Goal: Check status: Check status

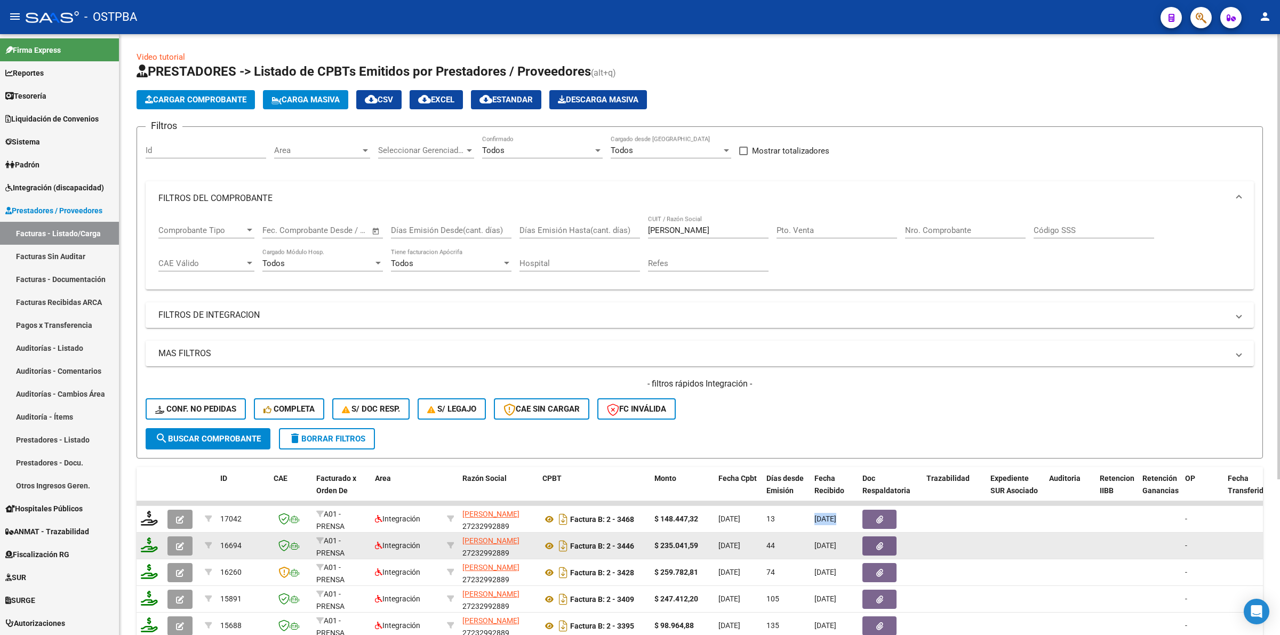
scroll to position [0, 1]
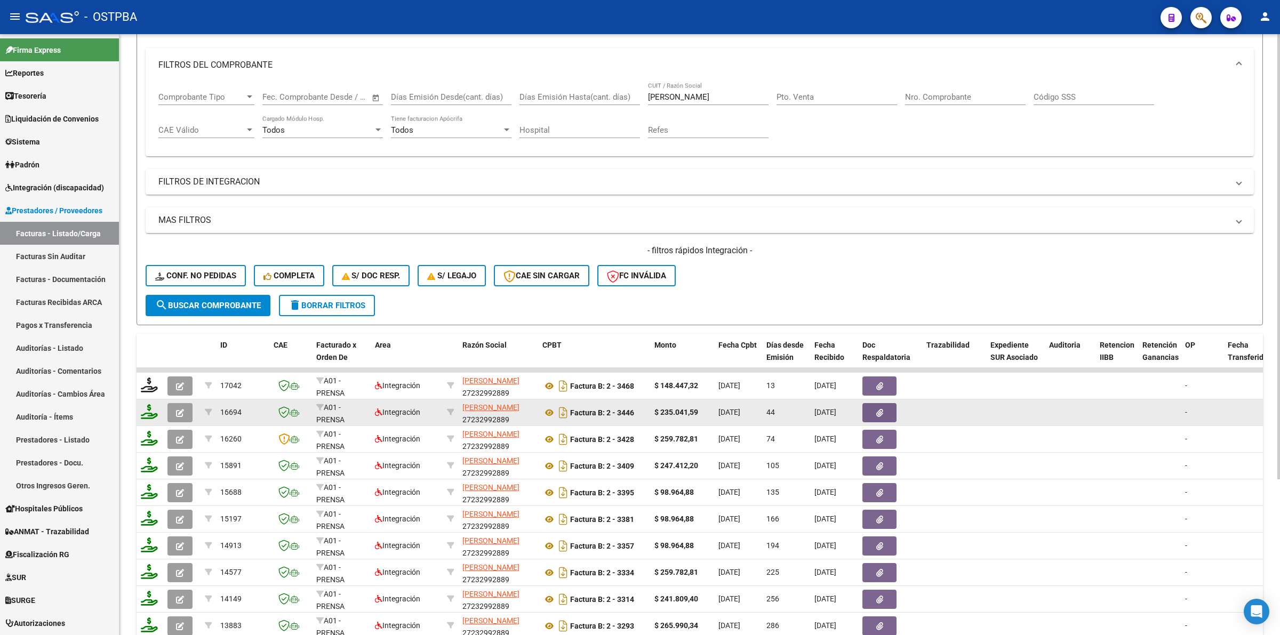
click at [1120, 408] on datatable-body-cell at bounding box center [1117, 413] width 43 height 26
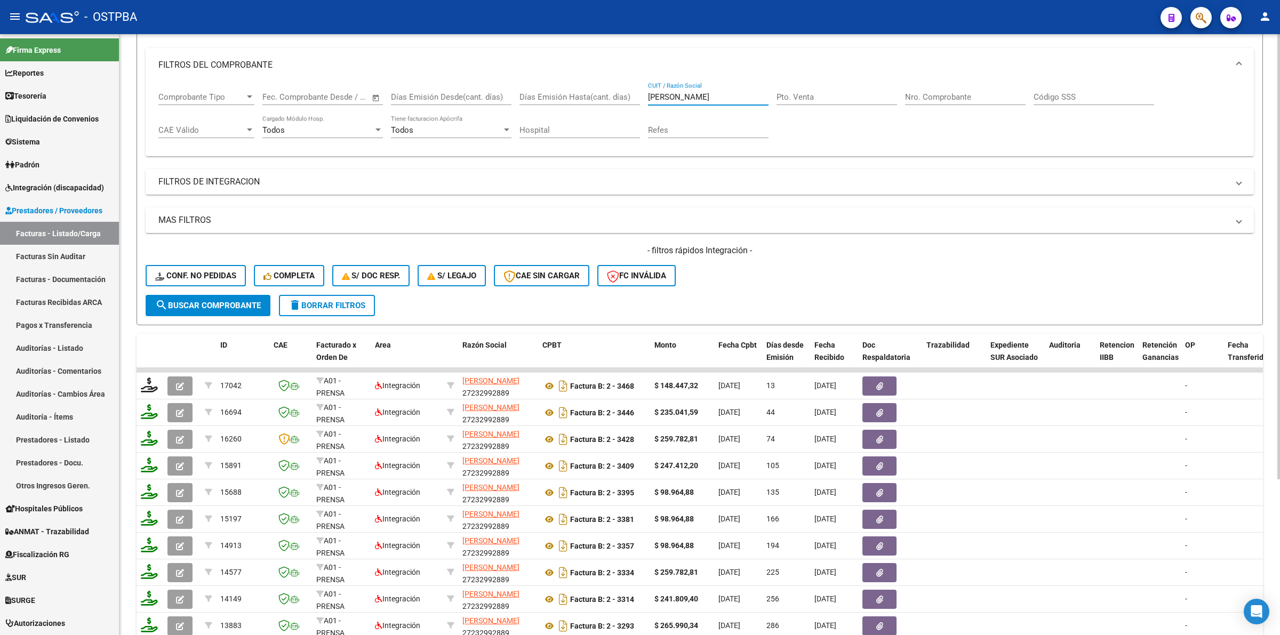
drag, startPoint x: 693, startPoint y: 96, endPoint x: 555, endPoint y: 91, distance: 137.8
click at [555, 91] on div "Comprobante Tipo Comprobante Tipo Start date – End date Fec. Comprobante Desde …" at bounding box center [699, 115] width 1083 height 66
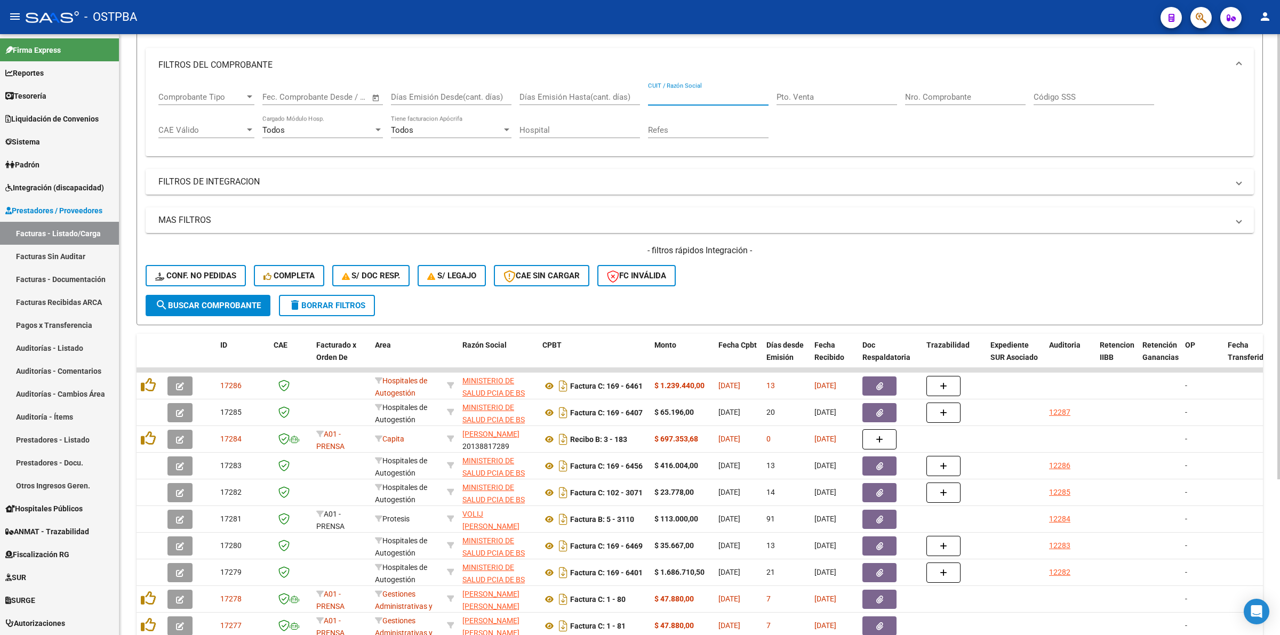
scroll to position [0, 0]
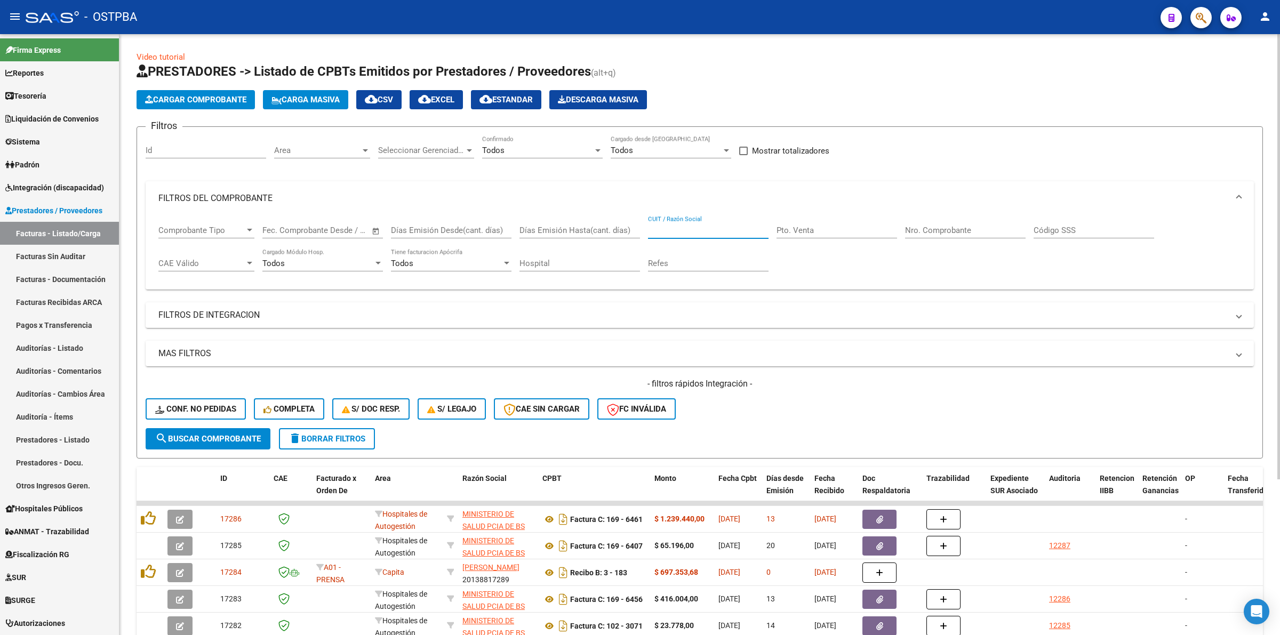
click at [340, 158] on div "Area Area" at bounding box center [322, 152] width 96 height 33
click at [341, 153] on span "Area" at bounding box center [317, 151] width 86 height 10
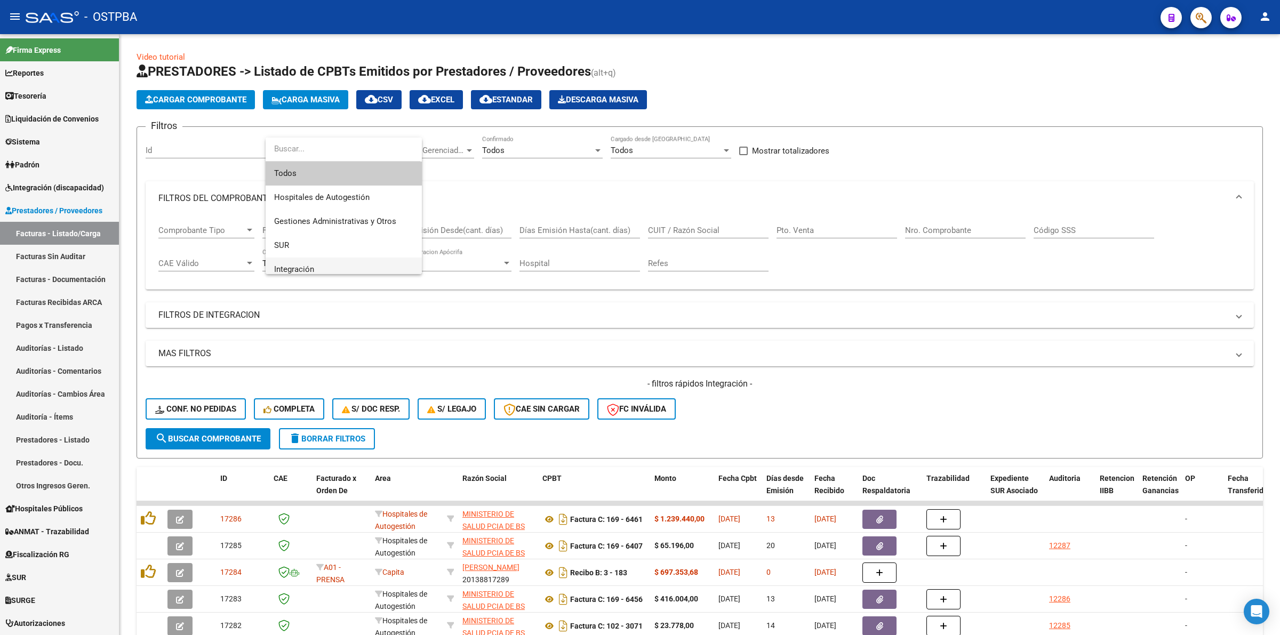
click at [350, 267] on span "Integración" at bounding box center [343, 270] width 139 height 24
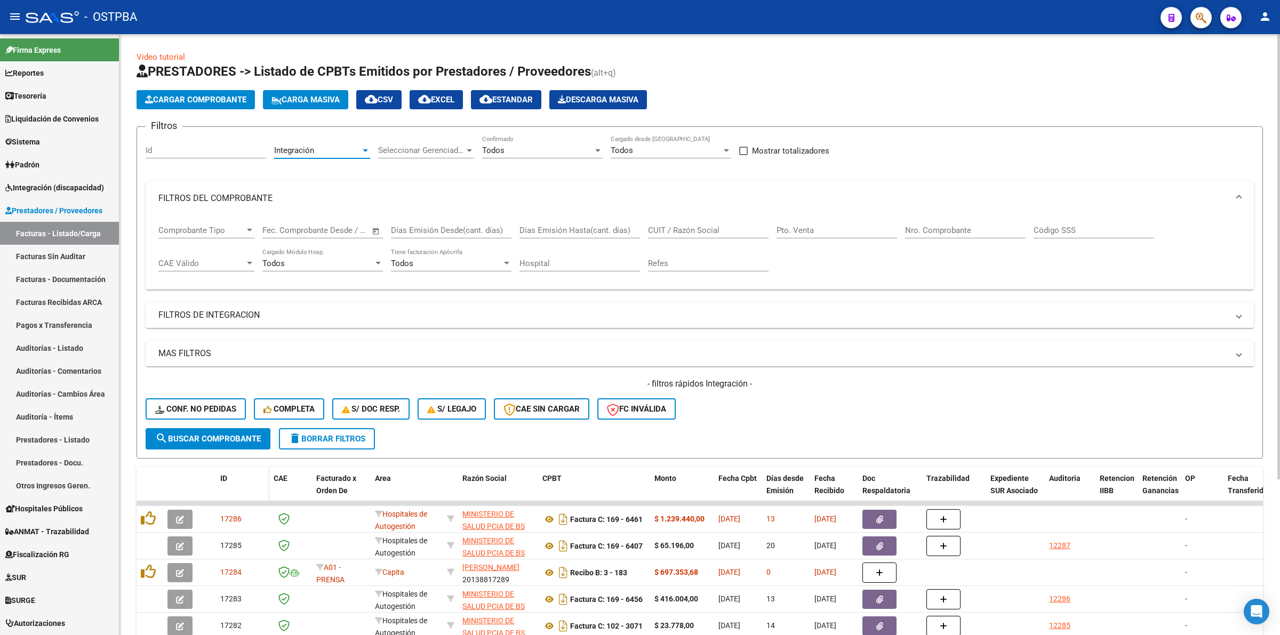
scroll to position [7, 0]
click at [214, 436] on span "search Buscar Comprobante" at bounding box center [208, 439] width 106 height 10
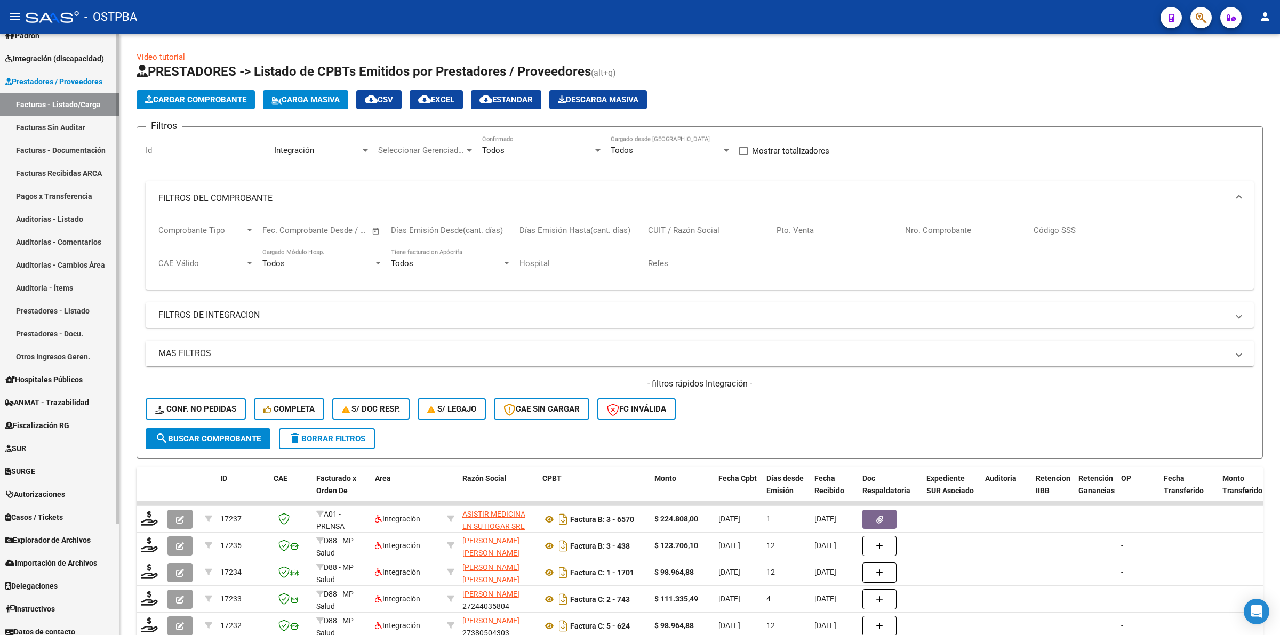
scroll to position [133, 0]
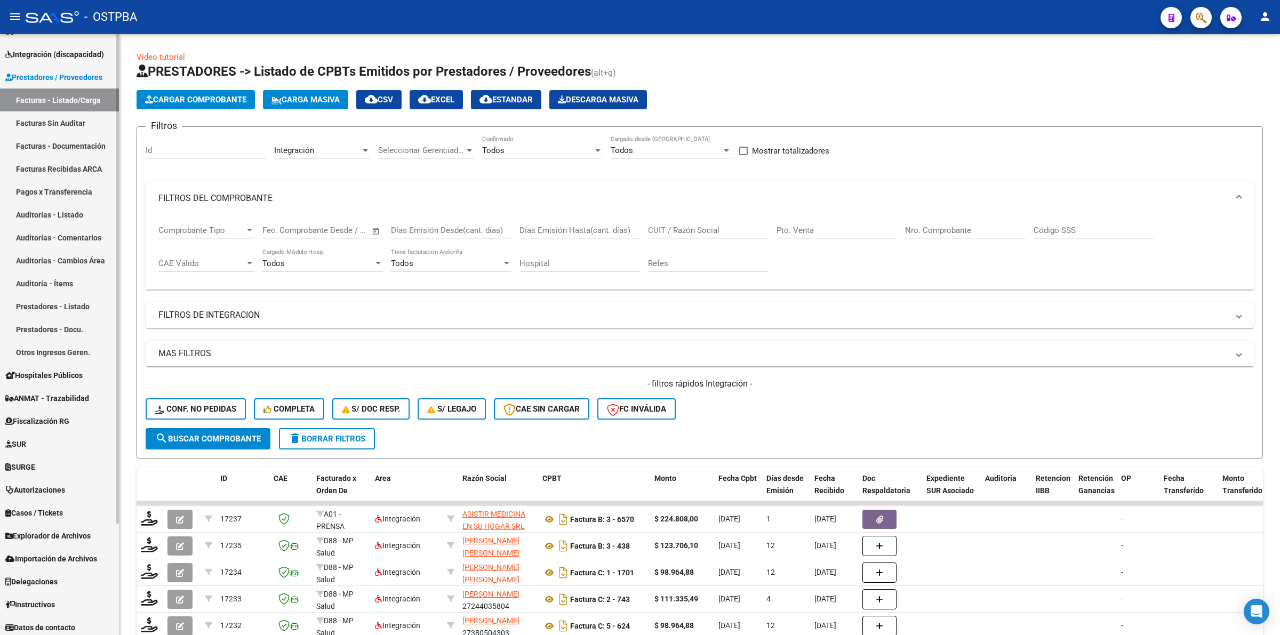
click at [45, 462] on link "SURGE" at bounding box center [59, 467] width 119 height 23
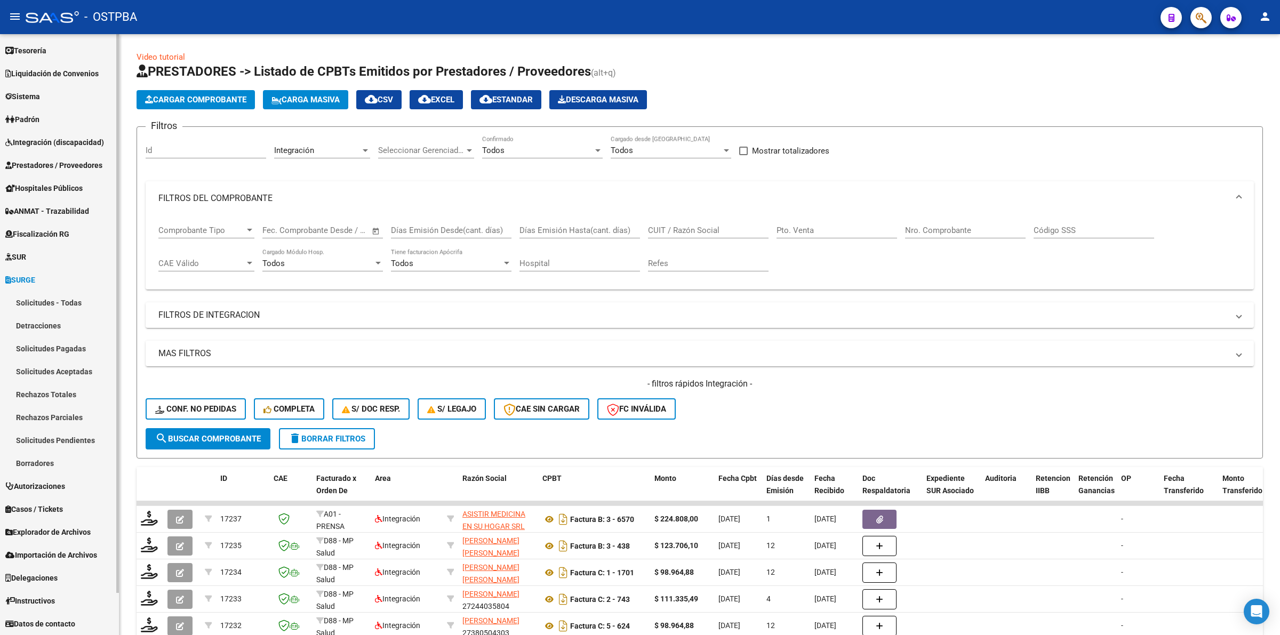
scroll to position [44, 0]
click at [66, 299] on link "Solicitudes - Todas" at bounding box center [59, 303] width 119 height 23
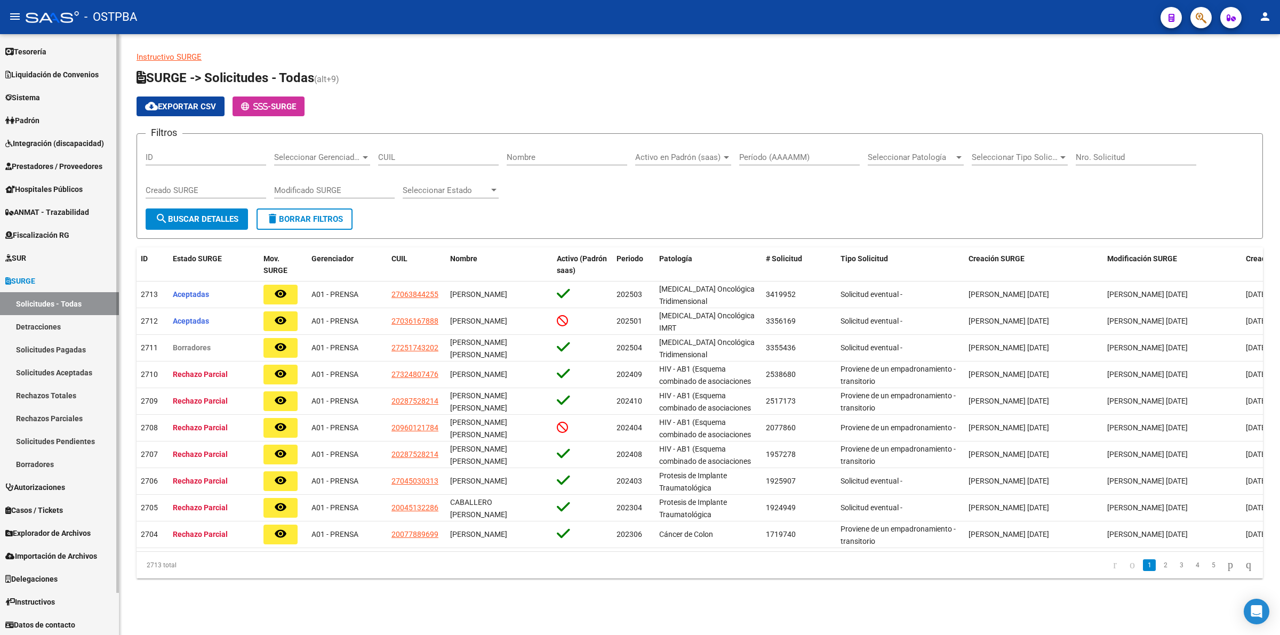
click at [49, 278] on link "SURGE" at bounding box center [59, 280] width 119 height 23
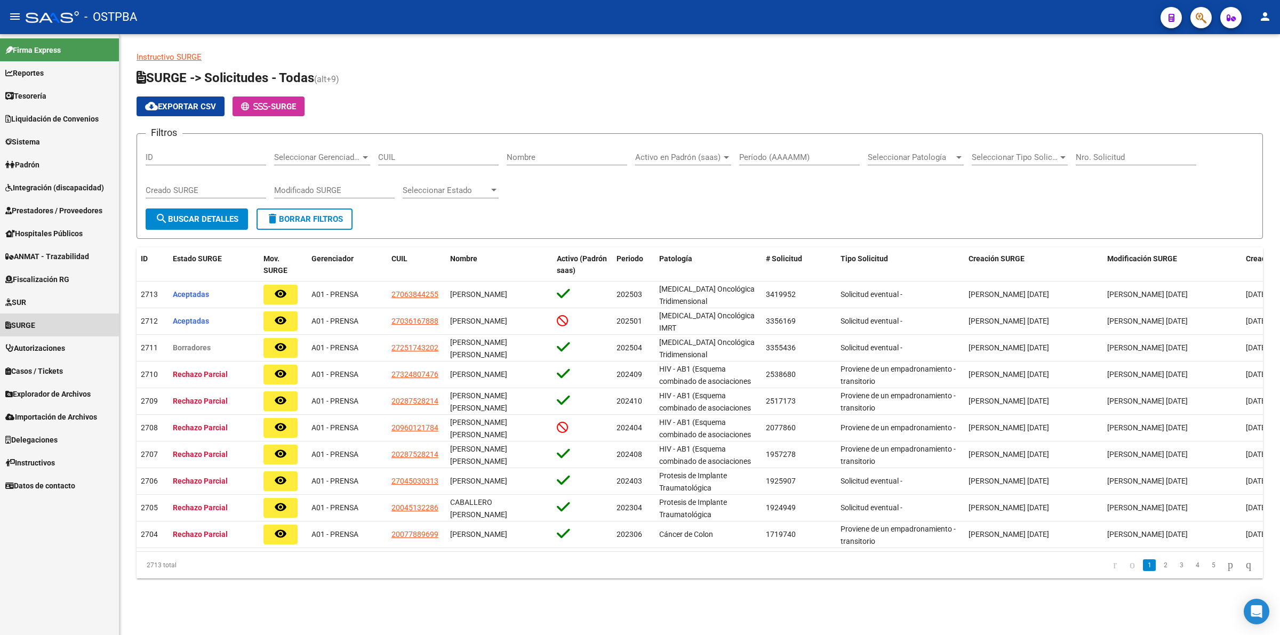
click at [45, 322] on link "SURGE" at bounding box center [59, 325] width 119 height 23
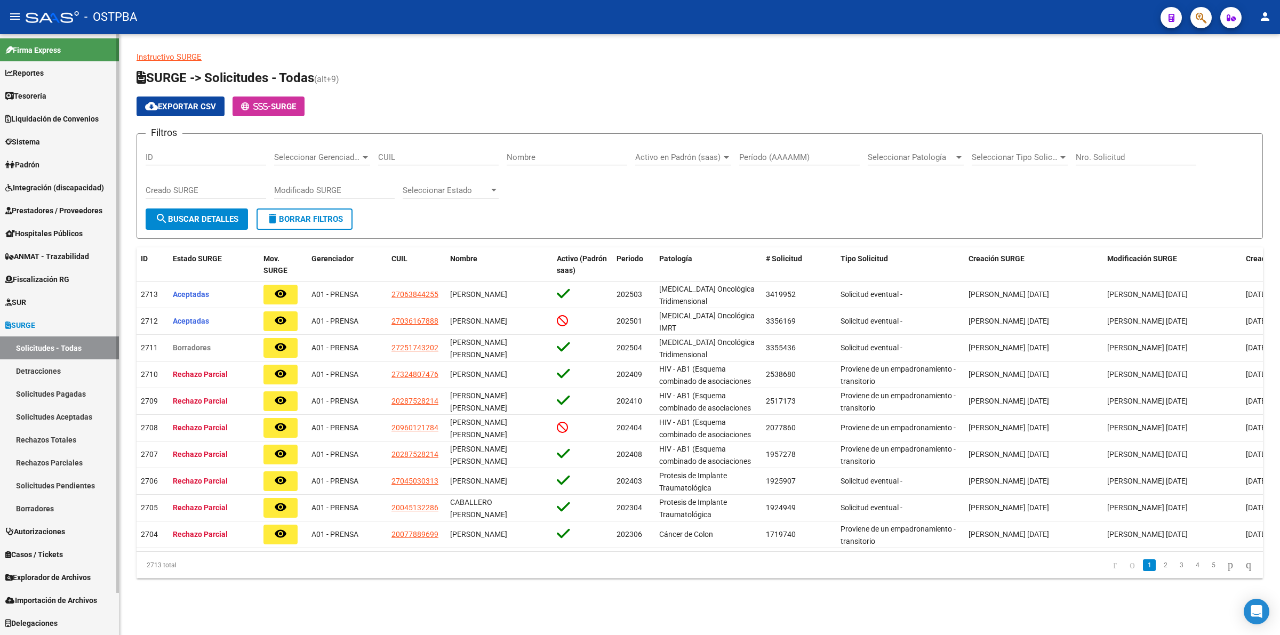
click at [26, 300] on span "SUR" at bounding box center [15, 303] width 21 height 12
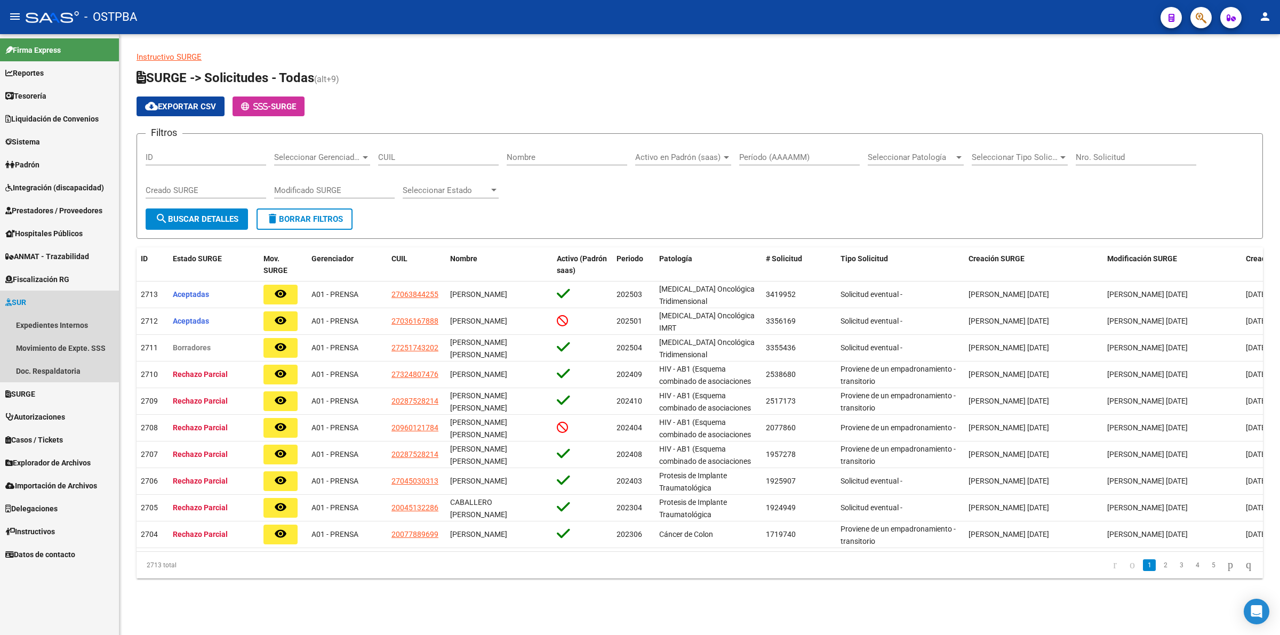
click at [26, 300] on span "SUR" at bounding box center [15, 303] width 21 height 12
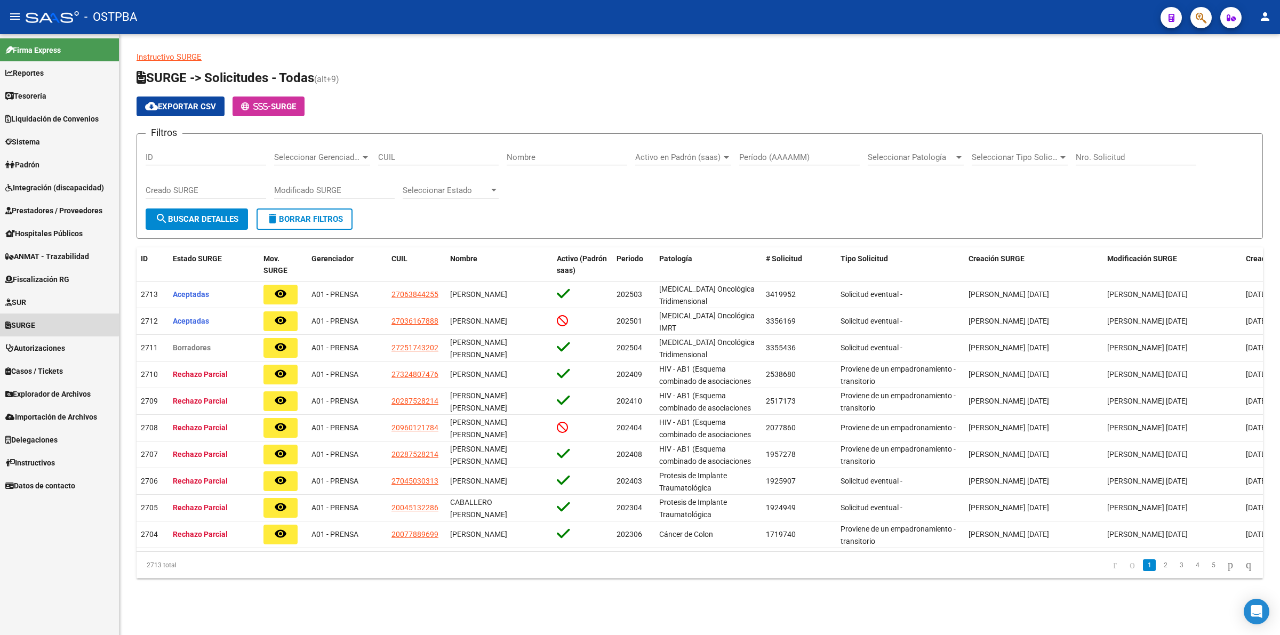
click at [31, 316] on link "SURGE" at bounding box center [59, 325] width 119 height 23
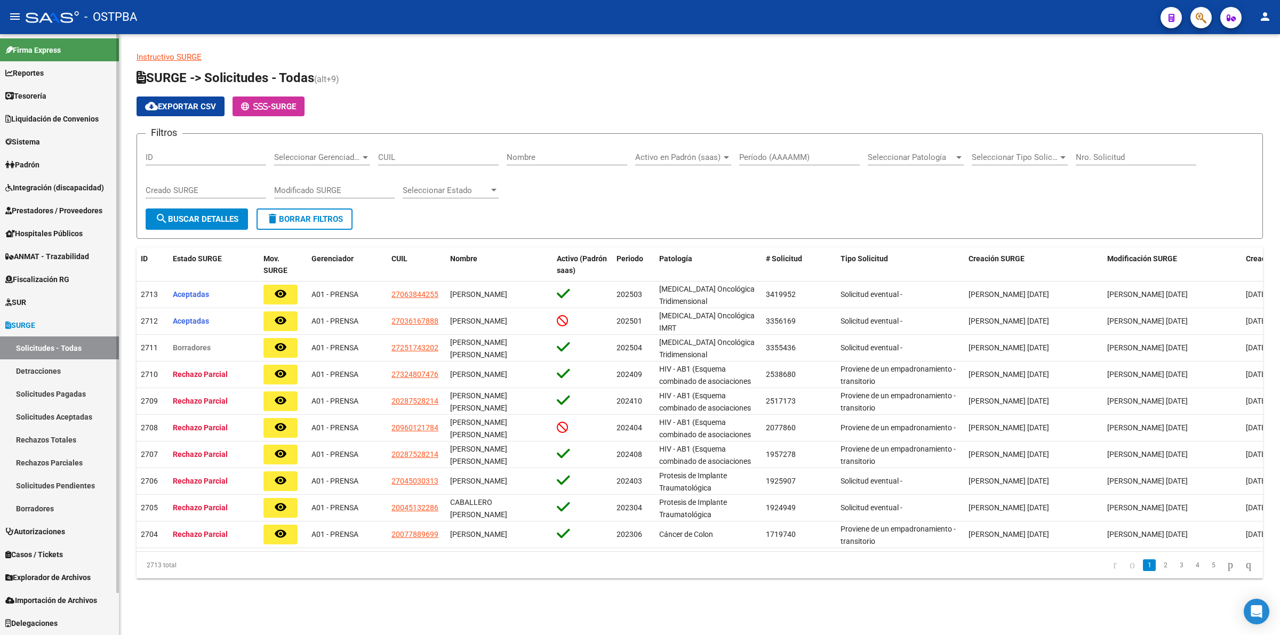
click at [48, 291] on link "SUR" at bounding box center [59, 302] width 119 height 23
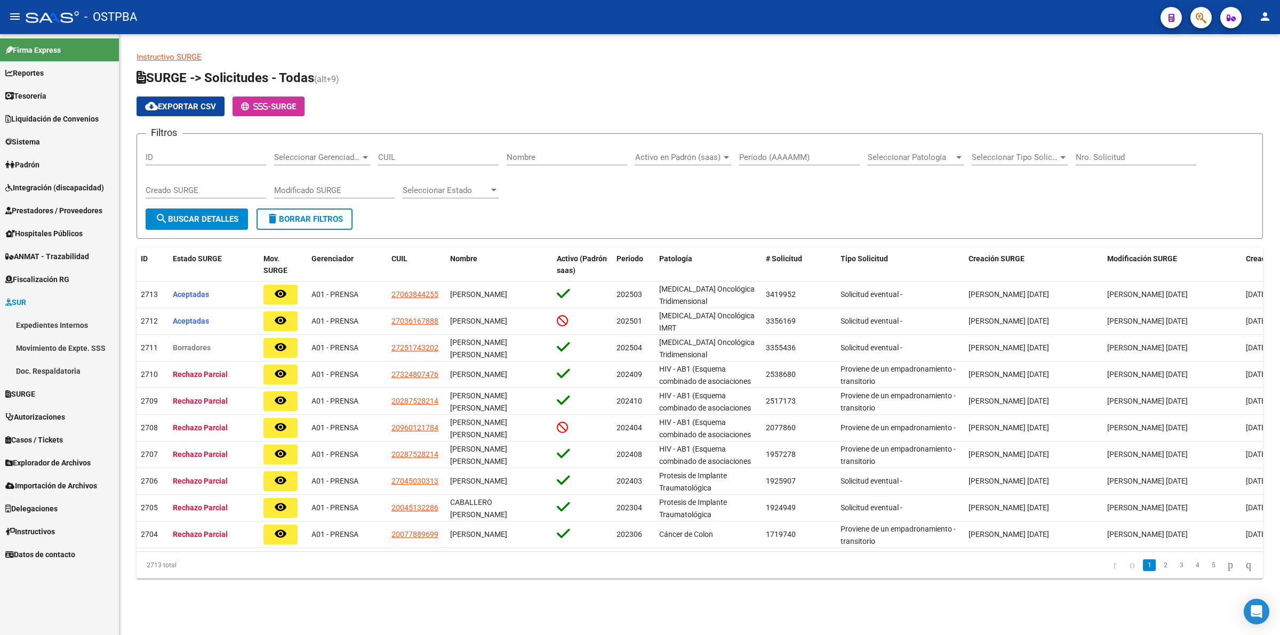
click at [57, 316] on link "Expedientes Internos" at bounding box center [59, 325] width 119 height 23
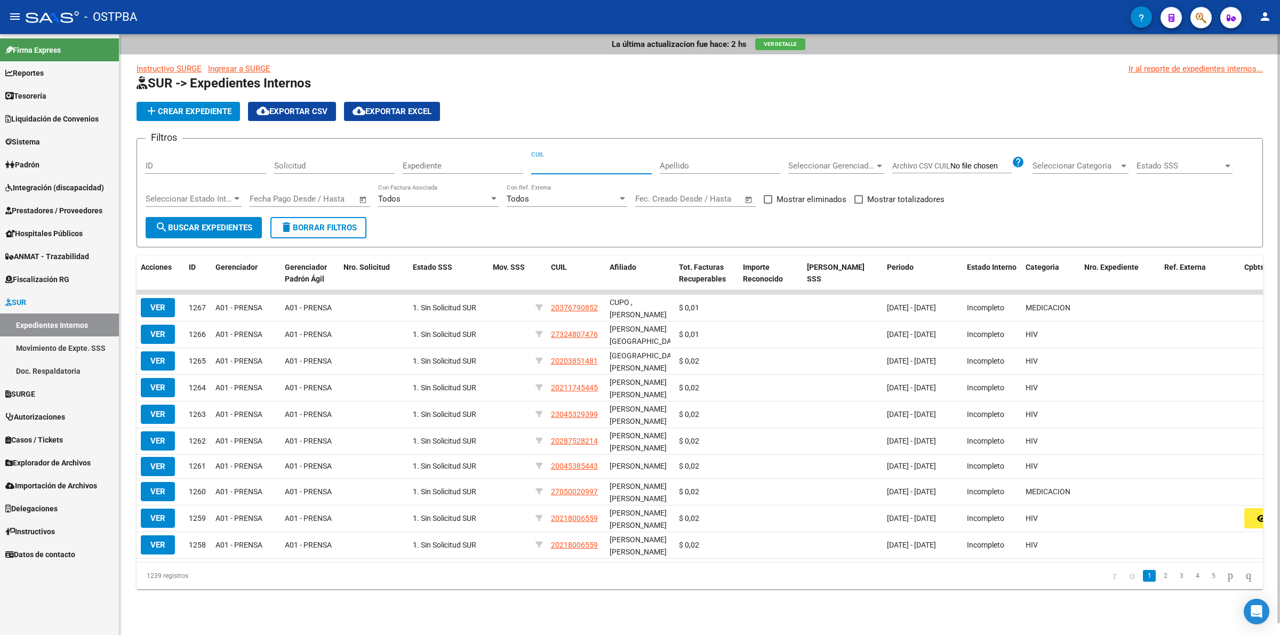
click at [580, 167] on input "CUIL" at bounding box center [591, 166] width 121 height 10
click at [731, 168] on input "Apellido" at bounding box center [720, 166] width 121 height 10
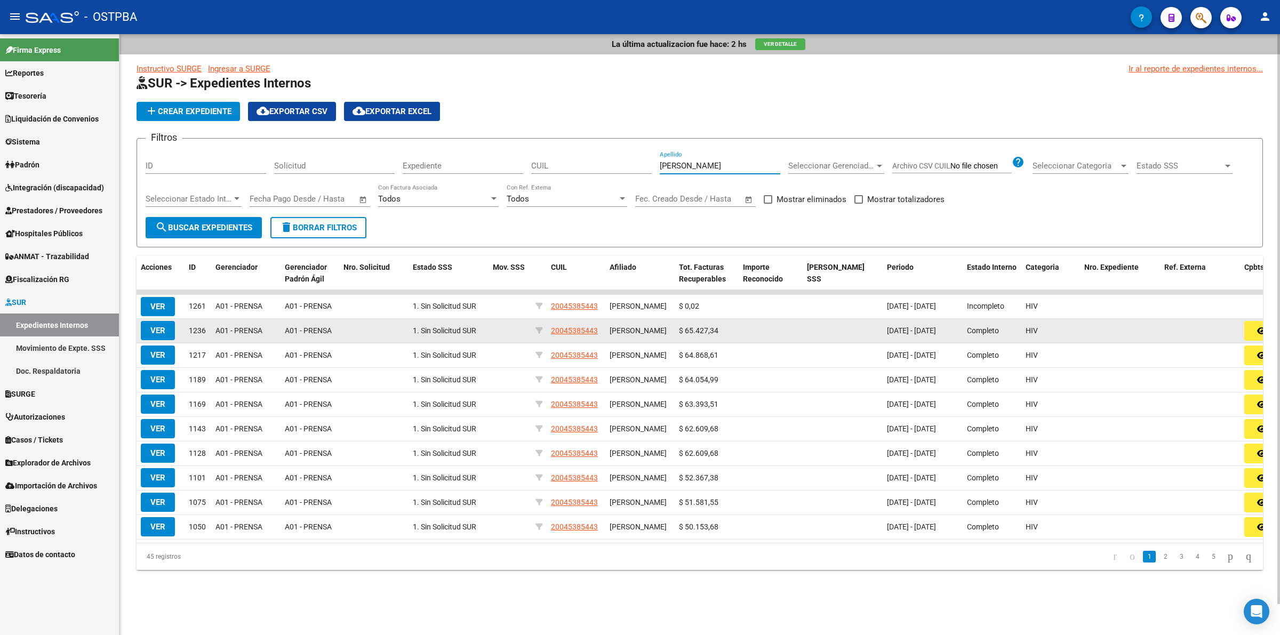
type input "[PERSON_NAME]"
click at [145, 331] on button "VER" at bounding box center [158, 330] width 34 height 19
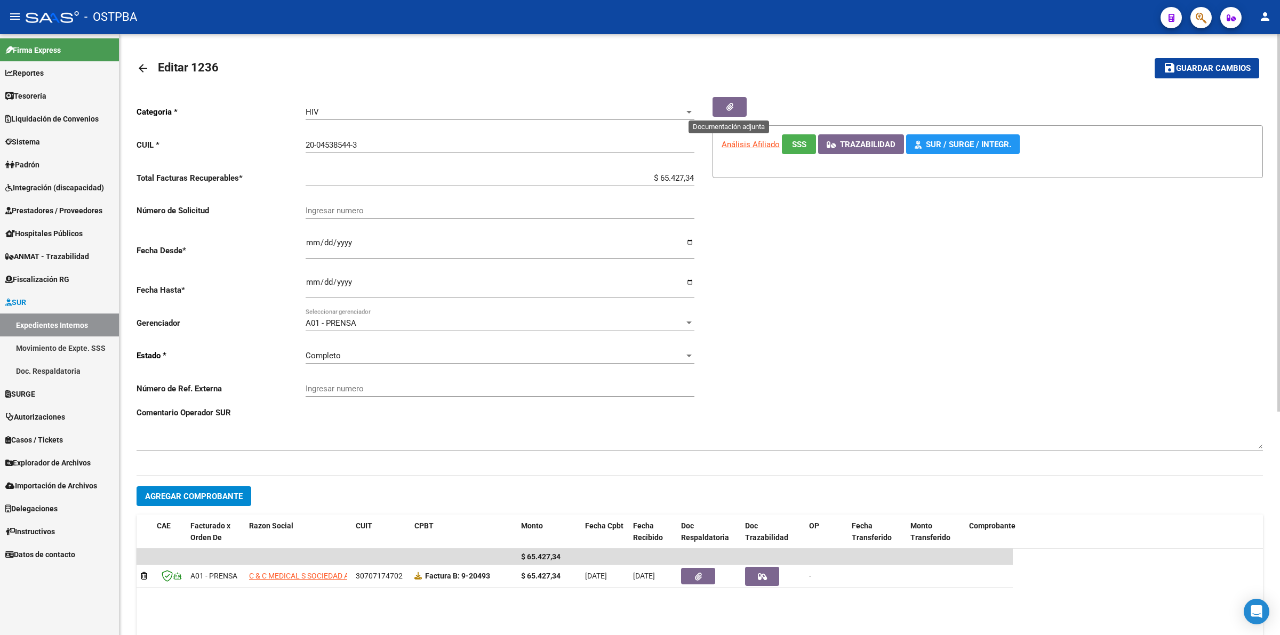
click at [727, 105] on icon "button" at bounding box center [730, 107] width 7 height 8
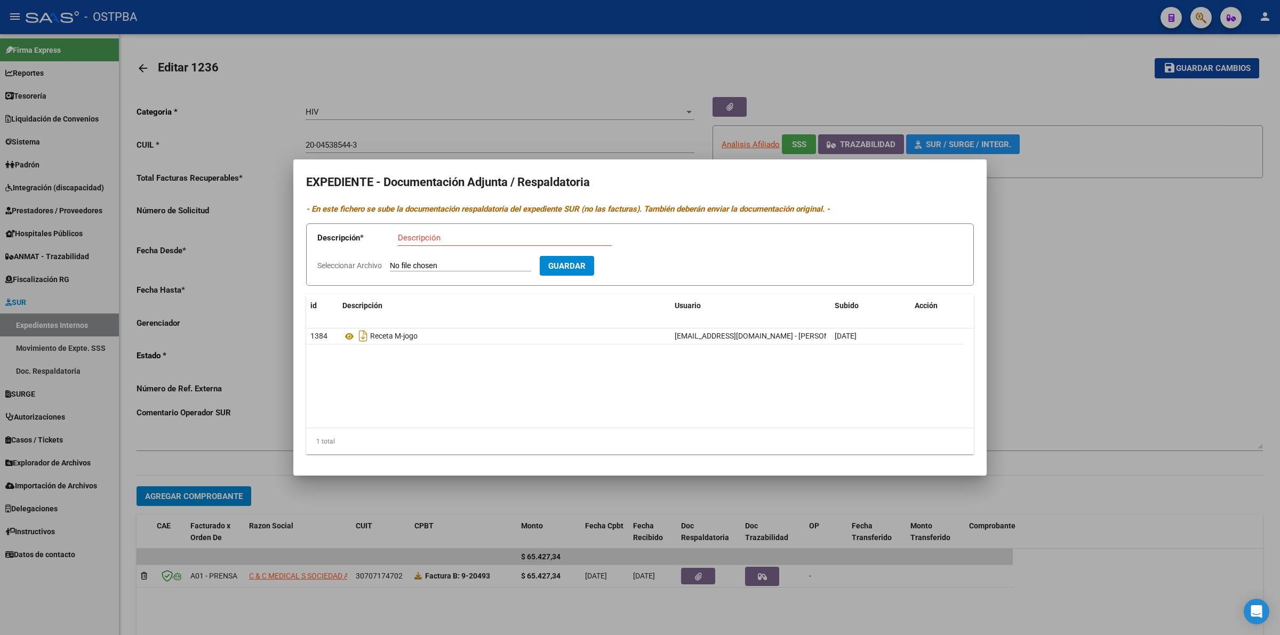
click at [1105, 317] on div at bounding box center [640, 317] width 1280 height 635
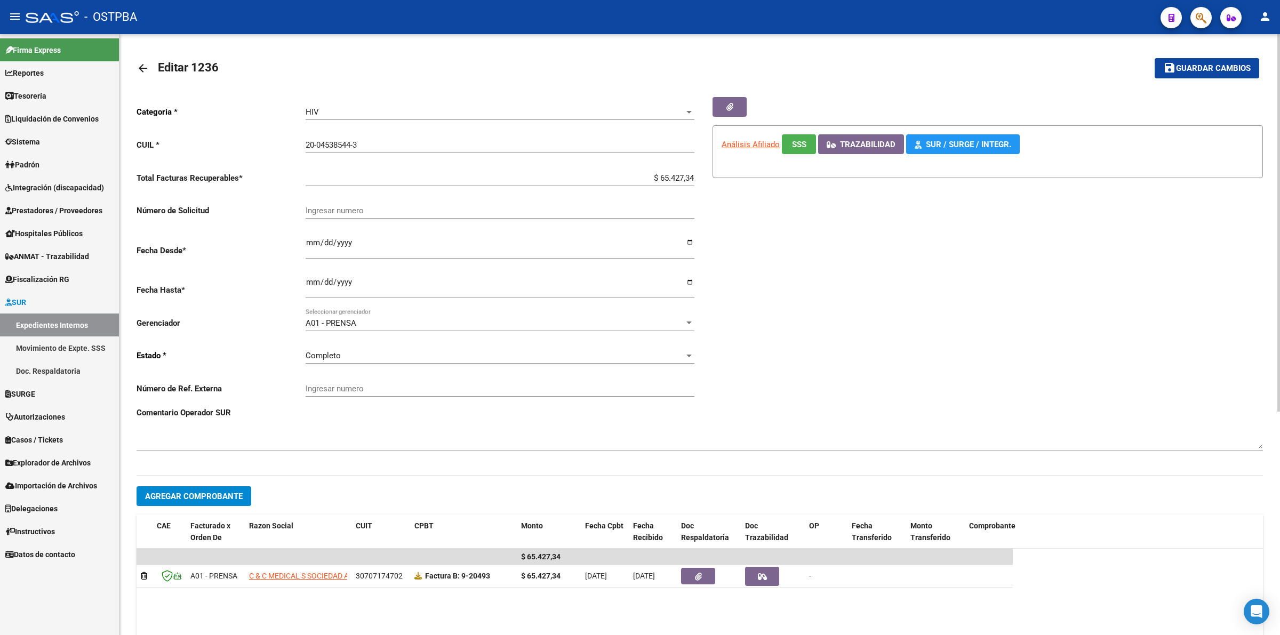
click at [140, 62] on mat-icon "arrow_back" at bounding box center [143, 68] width 13 height 13
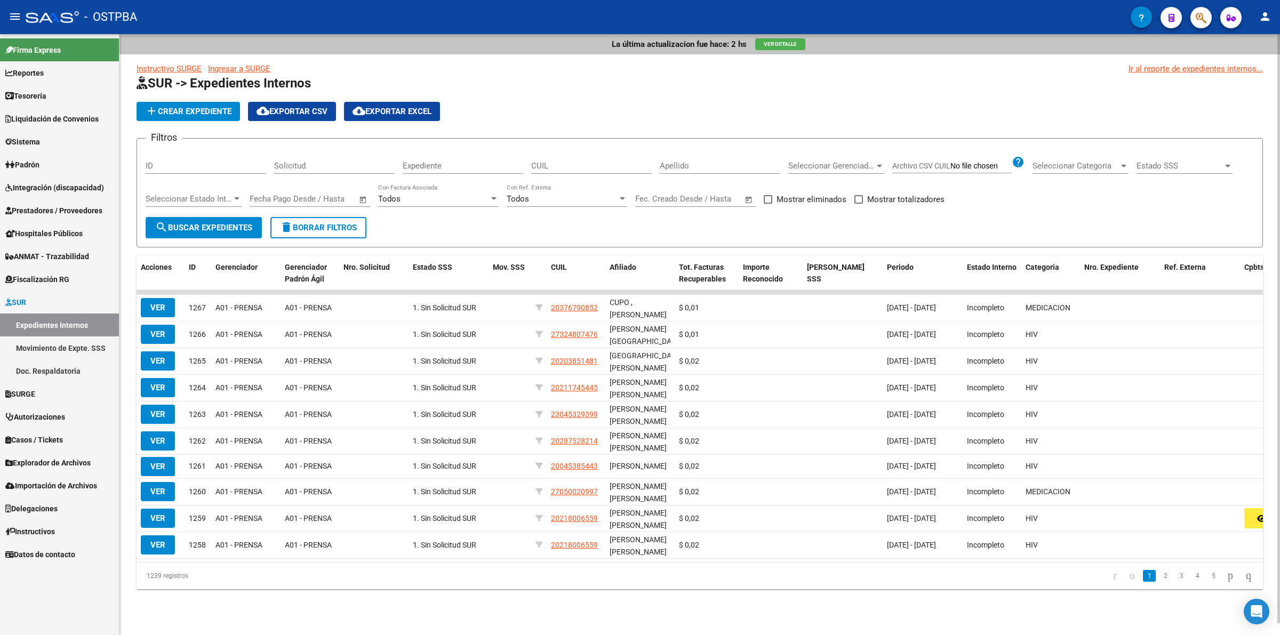
click at [693, 169] on input "Apellido" at bounding box center [720, 166] width 121 height 10
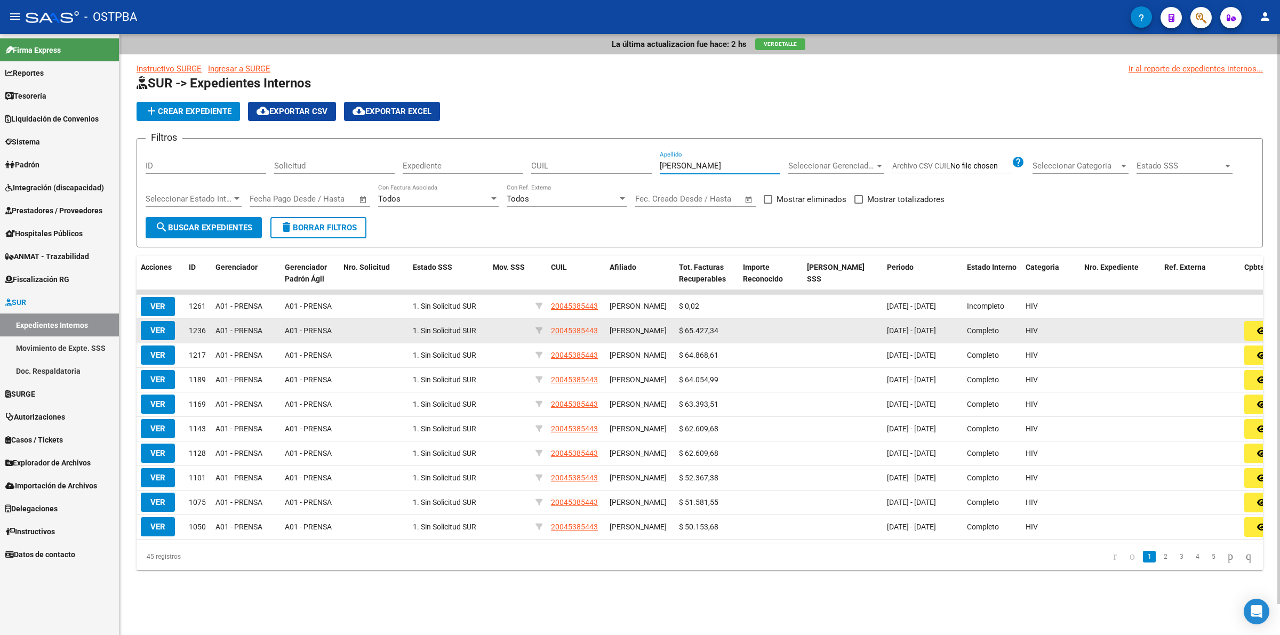
type input "[PERSON_NAME]"
drag, startPoint x: 723, startPoint y: 337, endPoint x: 685, endPoint y: 334, distance: 38.5
click at [685, 334] on div "$ 65.427,34" at bounding box center [706, 331] width 55 height 12
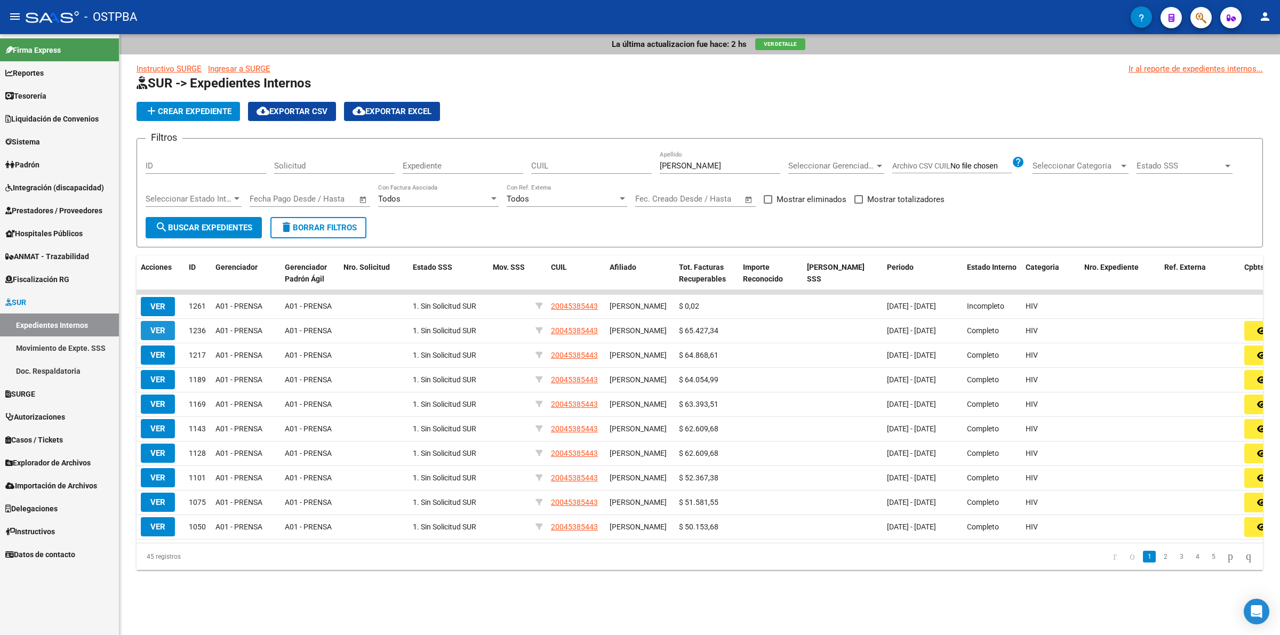
click at [160, 331] on span "VER" at bounding box center [157, 331] width 15 height 10
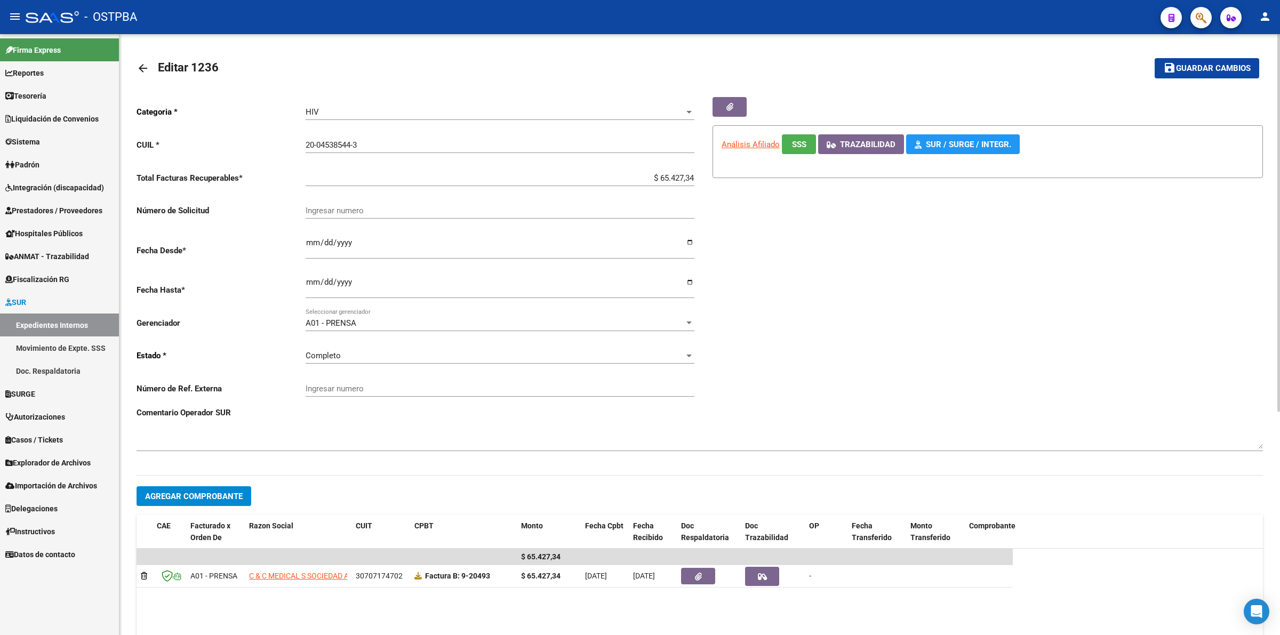
click at [142, 67] on mat-icon "arrow_back" at bounding box center [143, 68] width 13 height 13
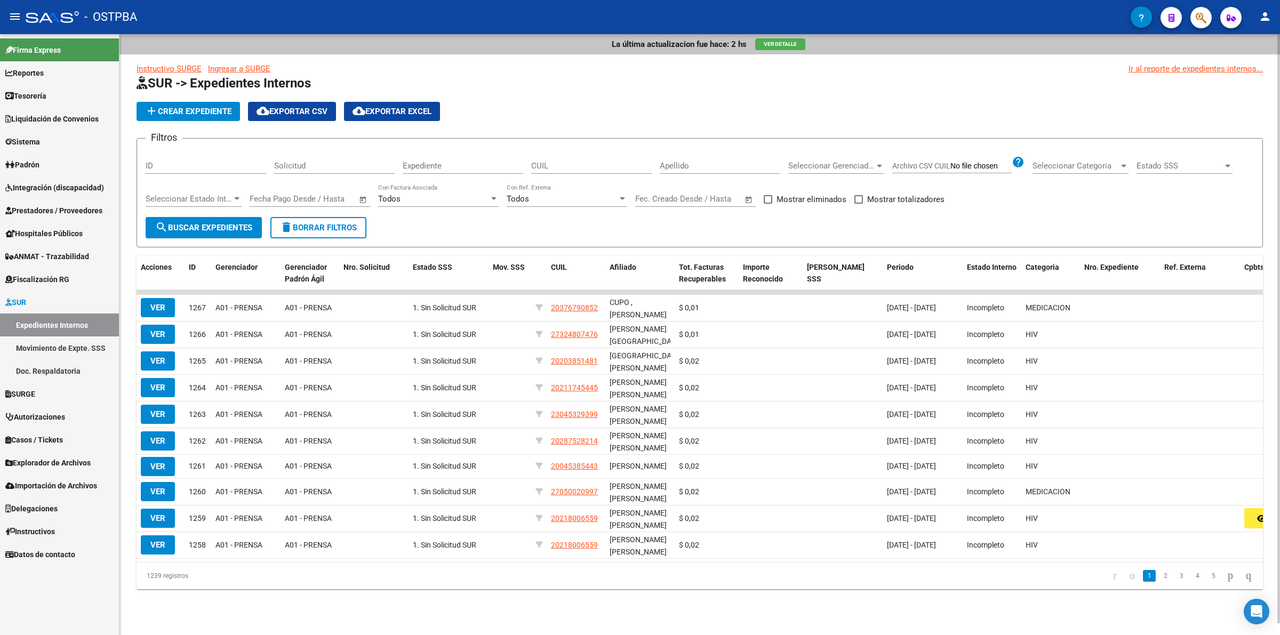
click at [711, 164] on input "Apellido" at bounding box center [720, 166] width 121 height 10
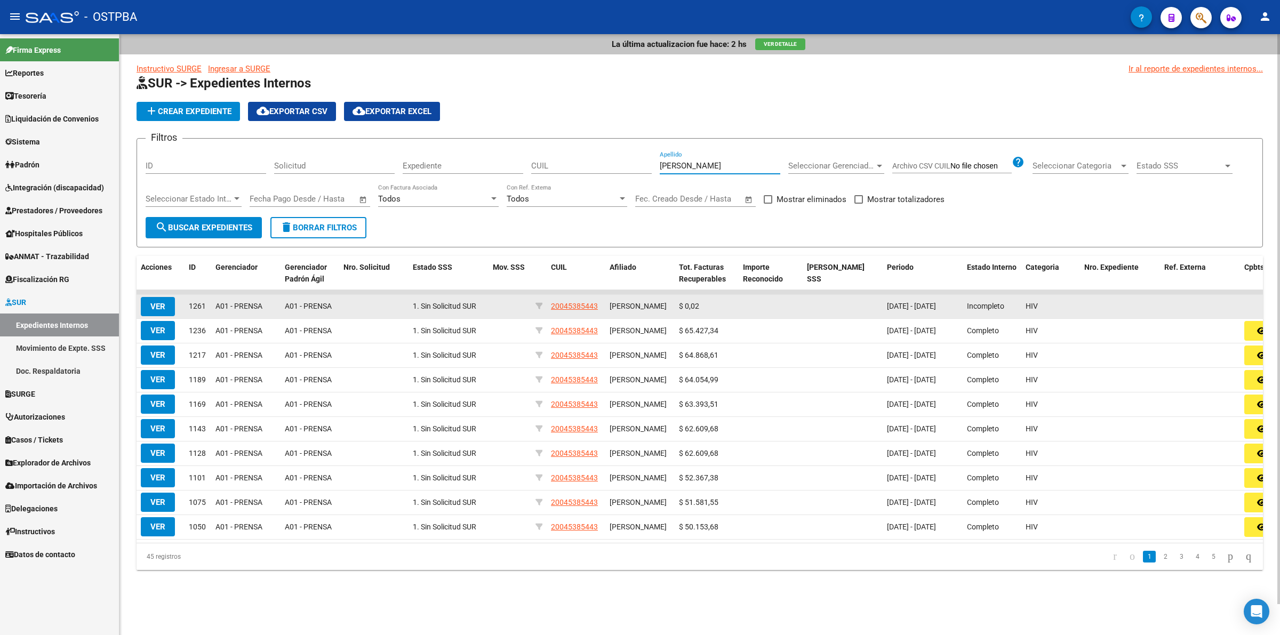
type input "[PERSON_NAME]"
drag, startPoint x: 703, startPoint y: 305, endPoint x: 669, endPoint y: 306, distance: 34.7
click at [669, 306] on div "VER 1261 A01 - PRENSA A01 - PRENSA 1. Sin Solicitud SUR 20045385443 [PERSON_NAM…" at bounding box center [782, 307] width 1291 height 24
click at [153, 308] on span "VER" at bounding box center [157, 307] width 15 height 10
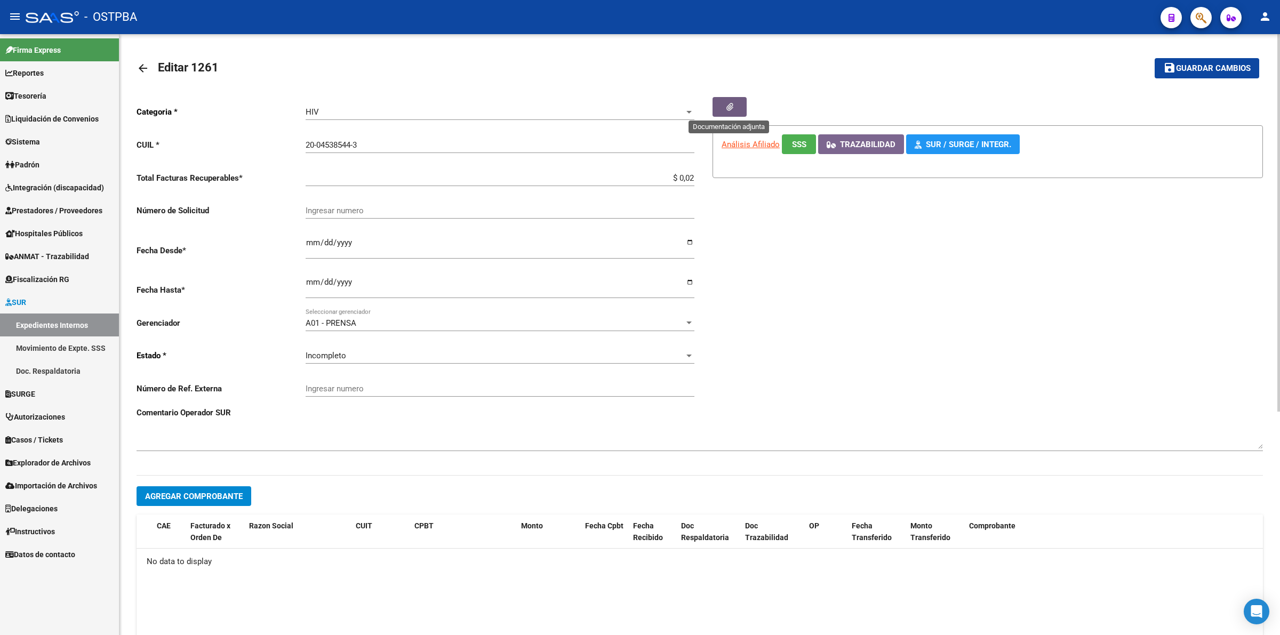
click at [732, 108] on icon "button" at bounding box center [730, 107] width 7 height 8
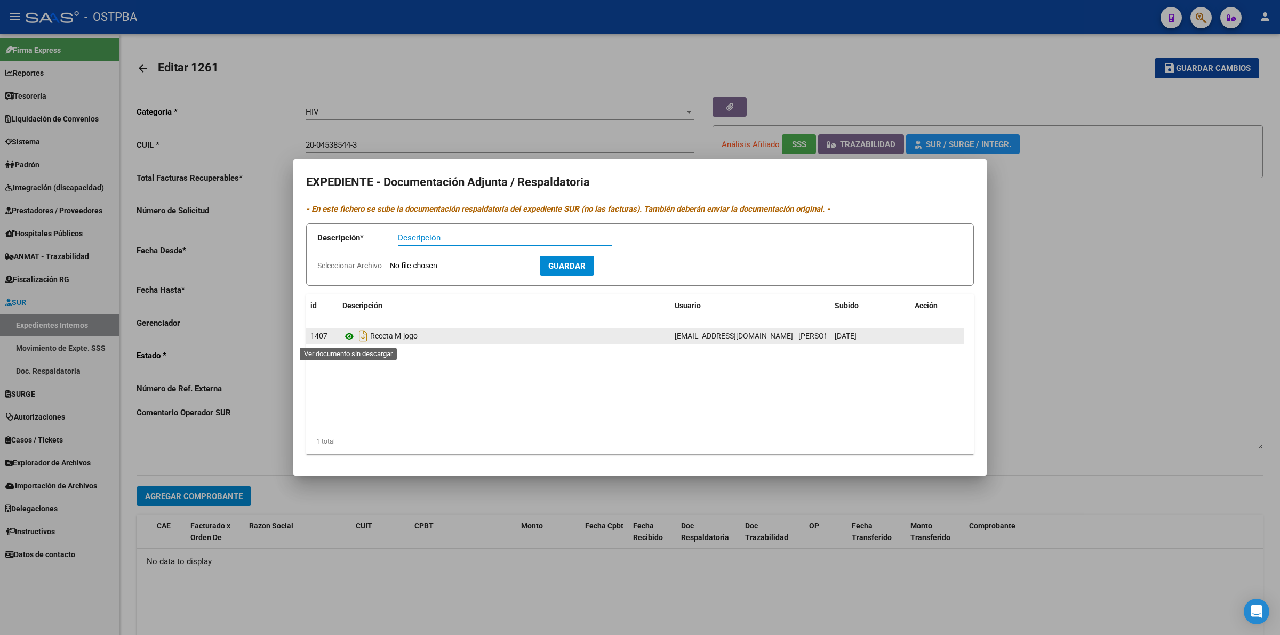
click at [350, 337] on icon at bounding box center [350, 336] width 14 height 13
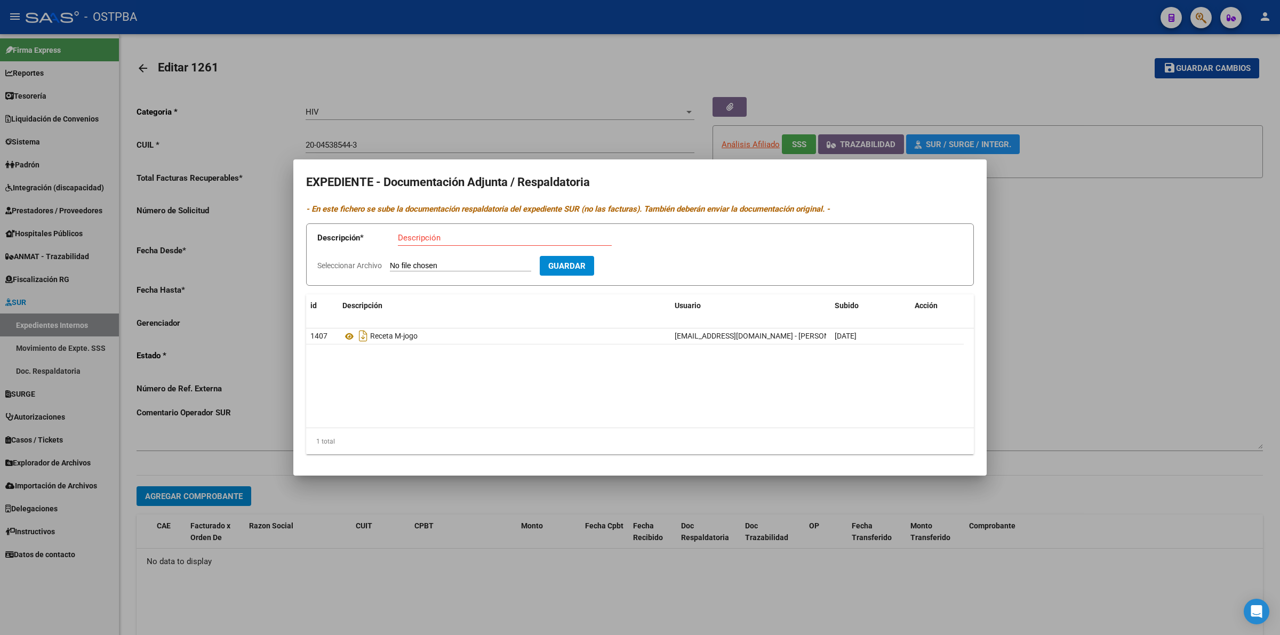
click at [1102, 375] on div at bounding box center [640, 317] width 1280 height 635
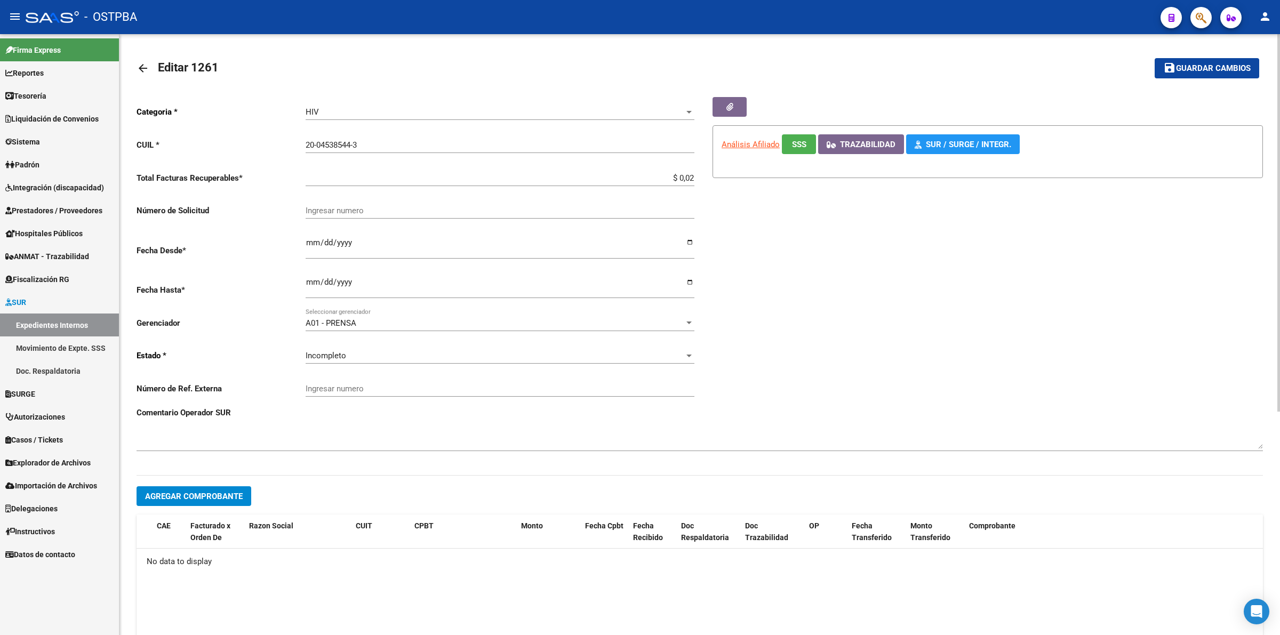
click at [144, 67] on mat-icon "arrow_back" at bounding box center [143, 68] width 13 height 13
